Goal: Information Seeking & Learning: Learn about a topic

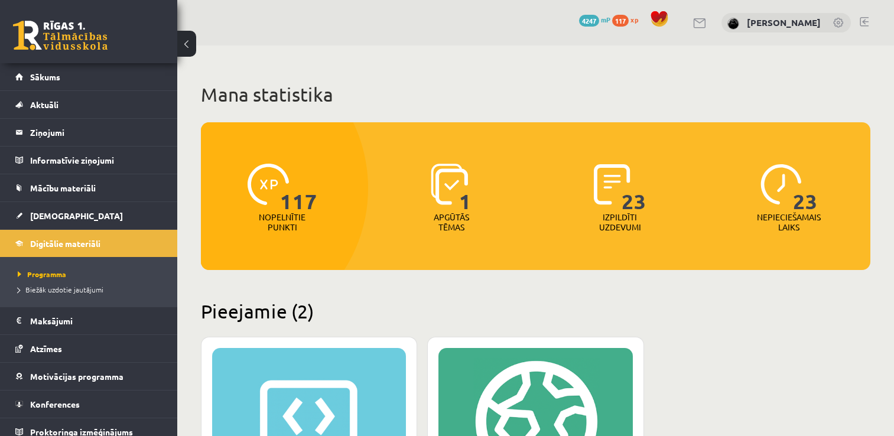
scroll to position [274, 0]
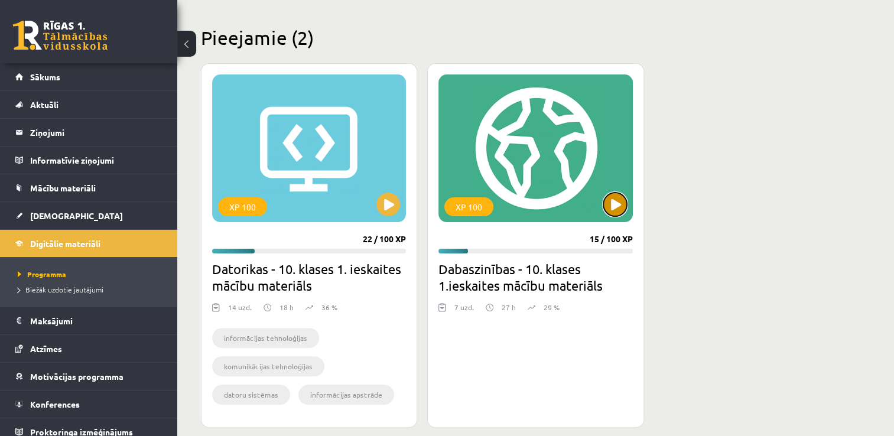
click at [623, 202] on button at bounding box center [615, 205] width 24 height 24
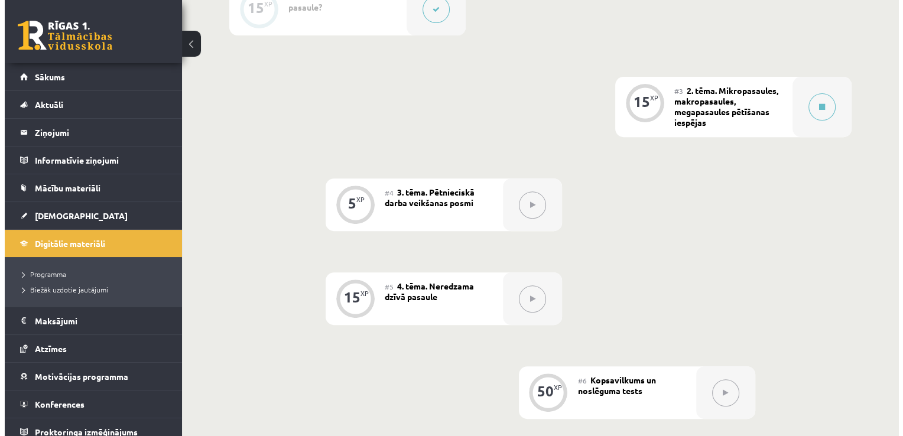
scroll to position [414, 0]
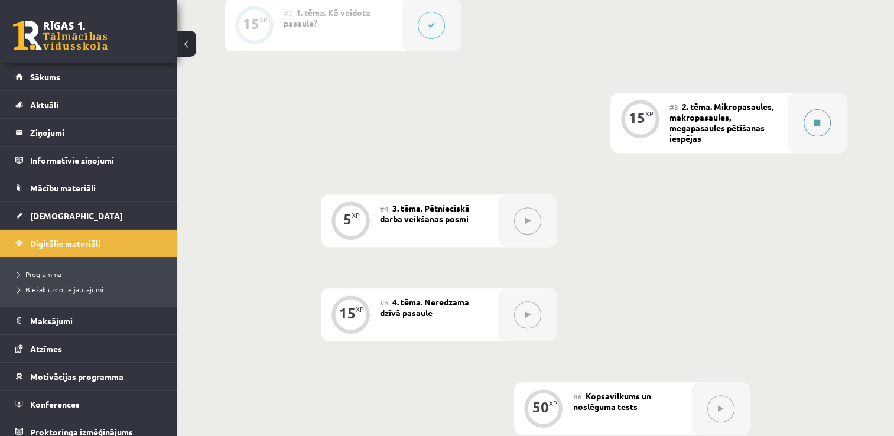
click at [820, 129] on button at bounding box center [817, 122] width 27 height 27
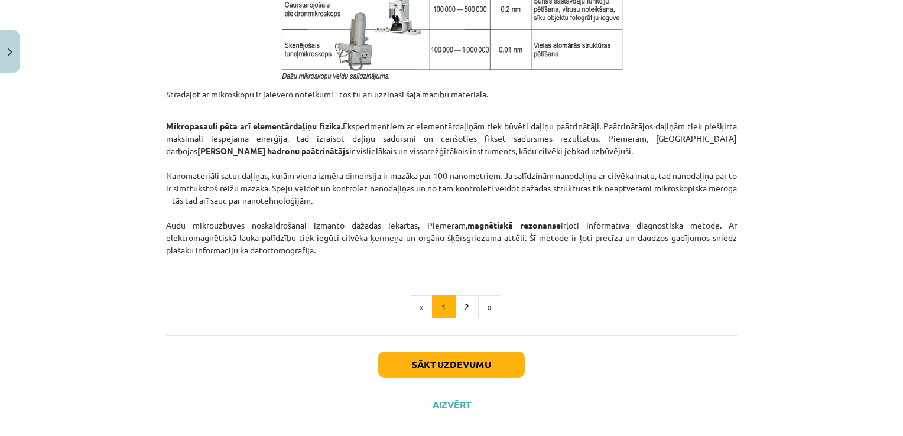
scroll to position [1005, 0]
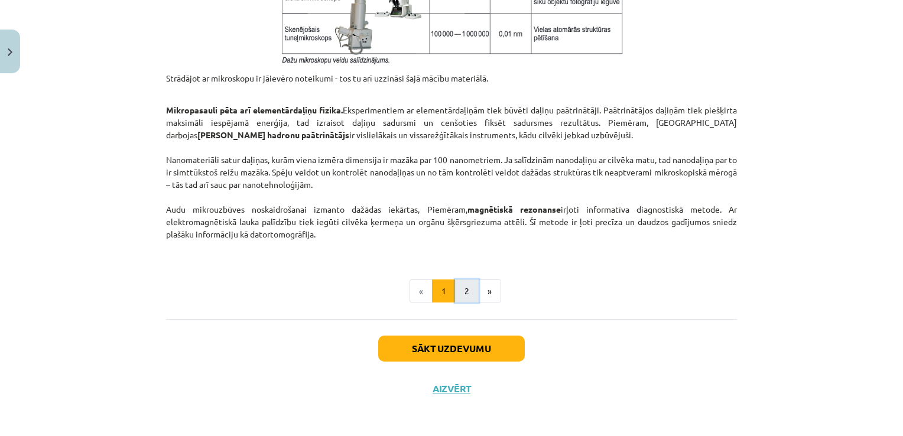
click at [457, 286] on button "2" at bounding box center [467, 292] width 24 height 24
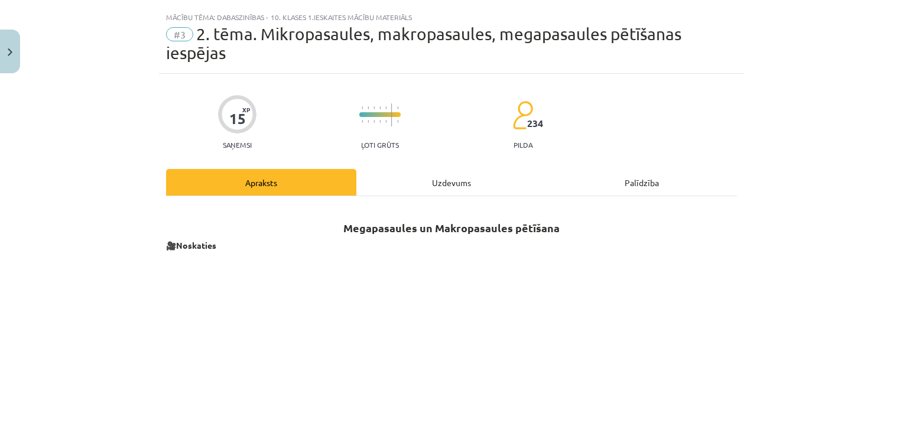
scroll to position [0, 0]
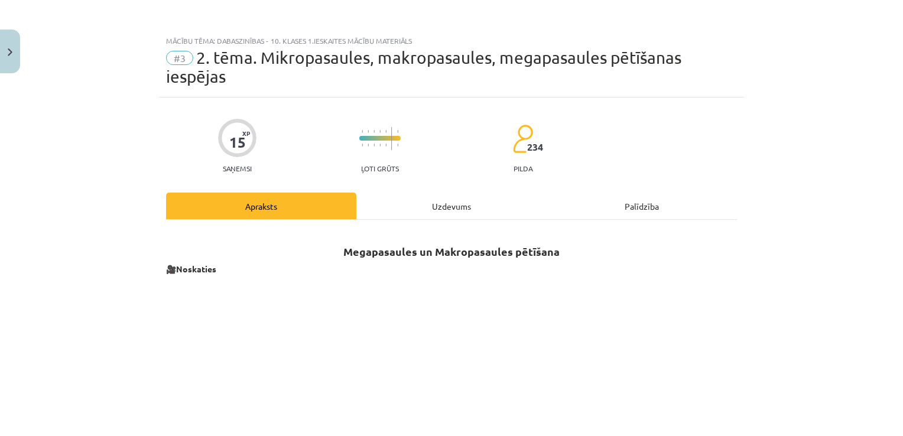
click at [457, 209] on div "Uzdevums" at bounding box center [451, 206] width 190 height 27
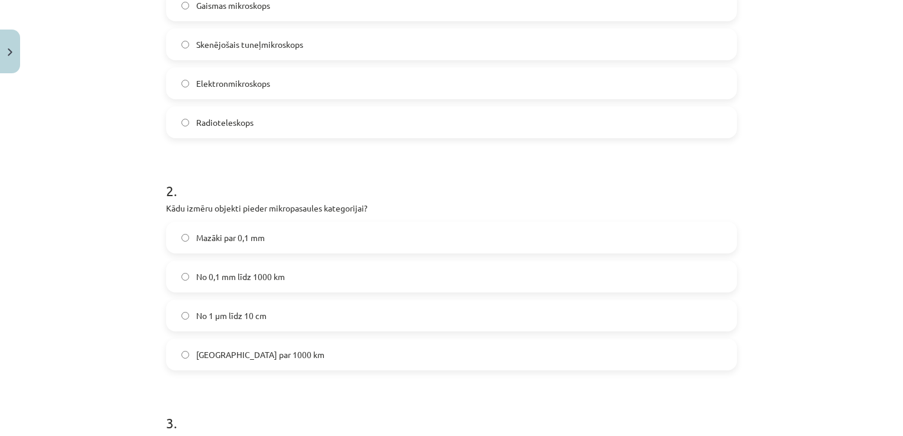
scroll to position [325, 0]
click at [308, 240] on label "Mazāki par 0,1 mm" at bounding box center [451, 237] width 569 height 30
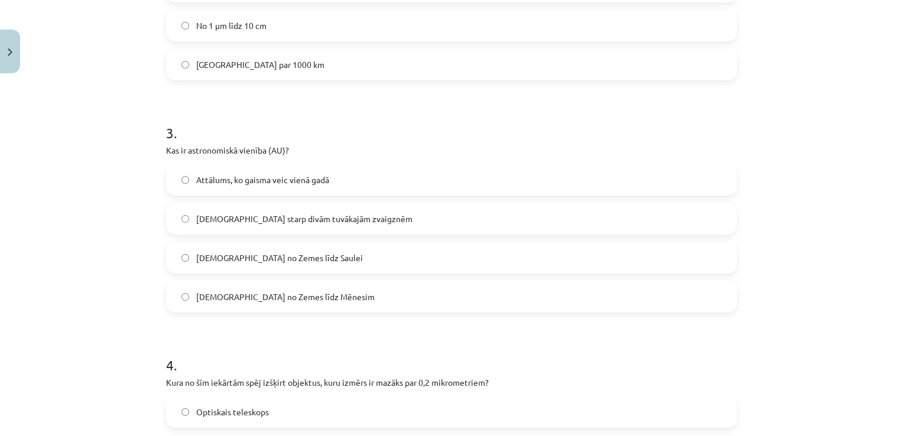
scroll to position [621, 0]
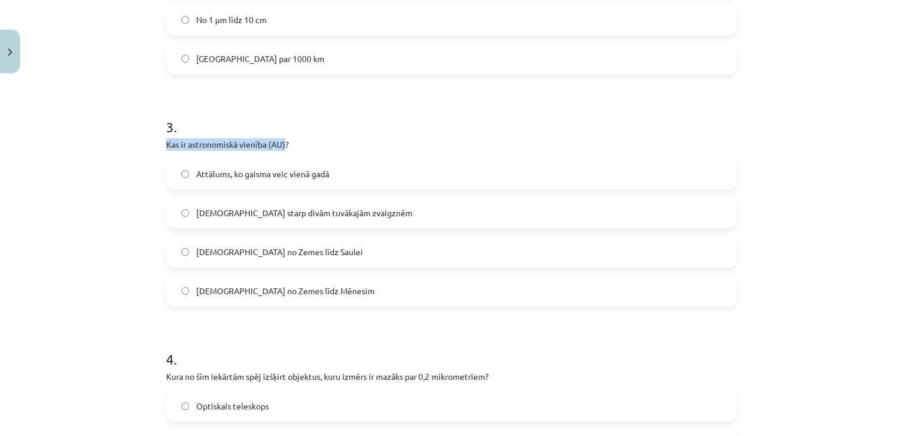
drag, startPoint x: 160, startPoint y: 140, endPoint x: 282, endPoint y: 148, distance: 122.0
click at [282, 148] on div "15 XP Saņemsi Ļoti grūts 234 pilda Apraksts Uzdevums Palīdzība 1 . Kura ierīce …" at bounding box center [451, 178] width 585 height 1402
copy p "Kas ir astronomiskā vienība (AU)"
click at [372, 122] on h1 "3 ." at bounding box center [451, 116] width 571 height 37
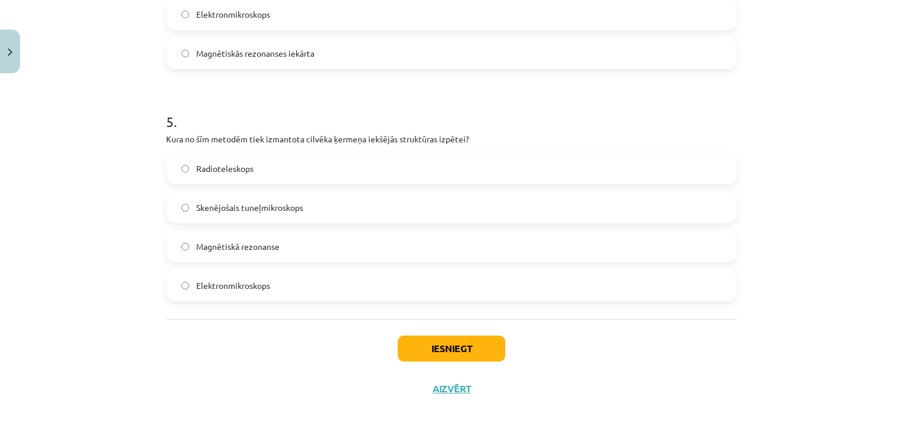
scroll to position [1092, 0]
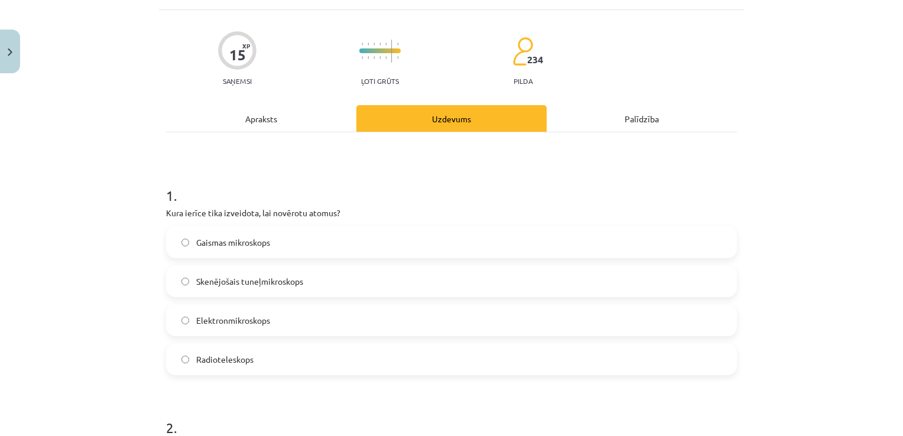
click at [251, 126] on div "Apraksts" at bounding box center [261, 118] width 190 height 27
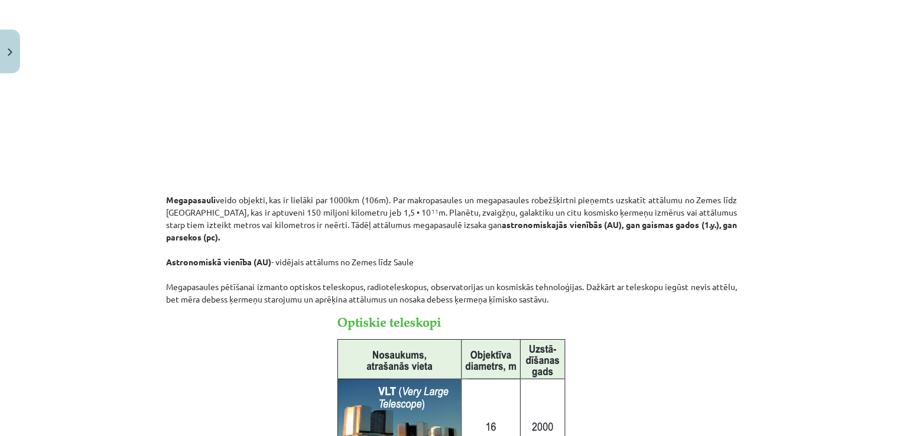
scroll to position [325, 0]
